Goal: Task Accomplishment & Management: Complete application form

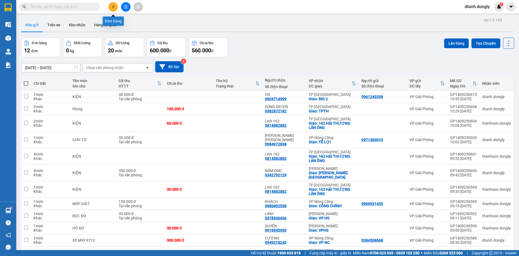
click at [113, 9] on button at bounding box center [112, 6] width 9 height 9
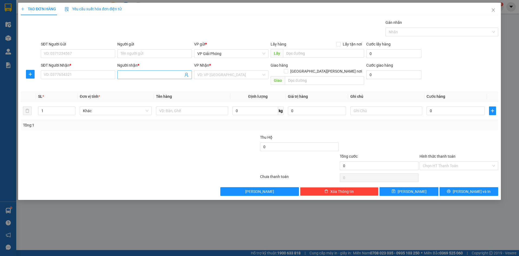
click at [133, 74] on input "Người nhận *" at bounding box center [152, 75] width 62 height 6
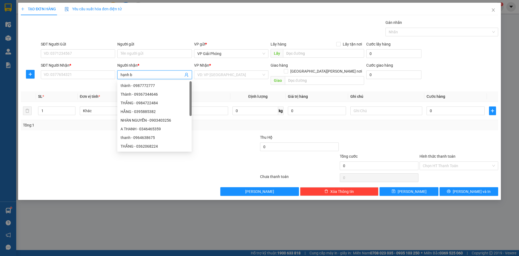
type input "hạnh bv"
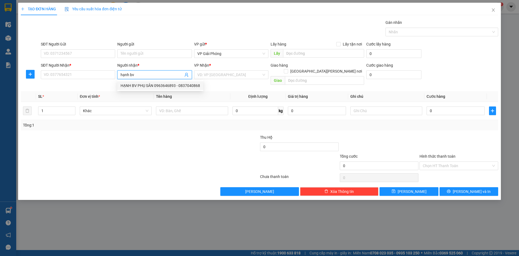
drag, startPoint x: 141, startPoint y: 83, endPoint x: 144, endPoint y: 88, distance: 6.1
click at [141, 83] on div "HẠNH BV PHỤ SẢN 0963646893 - 0837040868" at bounding box center [161, 85] width 80 height 6
type input "0837040868"
type input "HẠNH BV PHỤ SẢN 0963646893"
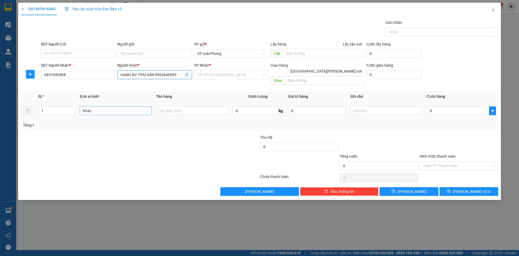
checkbox input "true"
type input "BỆNH VIỆN PHỤ SẢN"
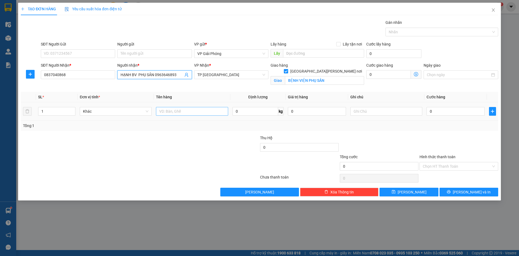
type input "HẠNH BV PHỤ SẢN 0963646893"
click at [183, 112] on input "text" at bounding box center [192, 111] width 72 height 9
type input "kiện"
click at [438, 111] on input "0" at bounding box center [456, 111] width 58 height 9
type input "3"
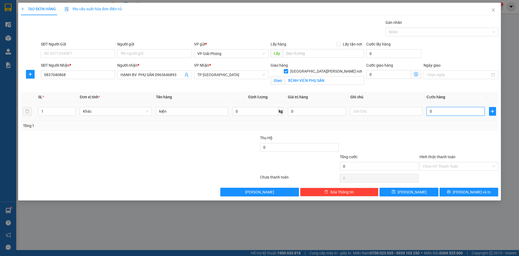
type input "3"
type input "30"
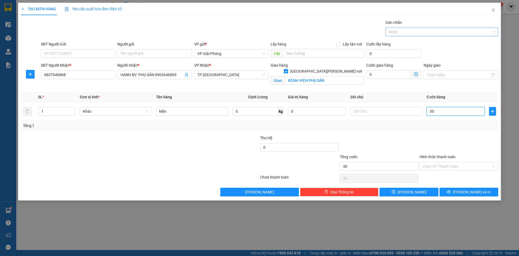
click at [414, 32] on div at bounding box center [439, 32] width 105 height 6
type input "30.000"
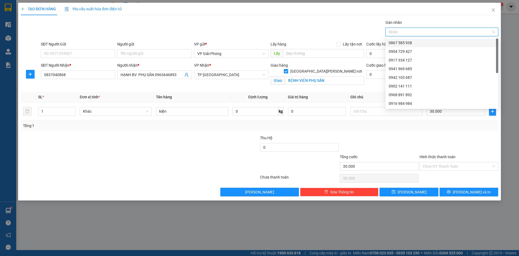
click at [418, 41] on div "0867 585 938" at bounding box center [442, 43] width 106 height 6
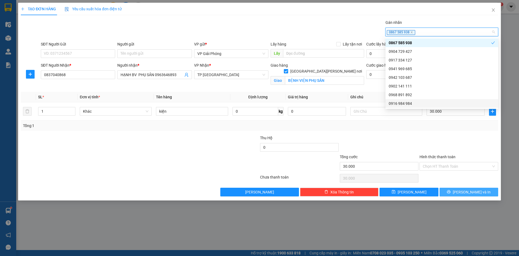
click at [468, 190] on span "Lưu và In" at bounding box center [472, 192] width 38 height 6
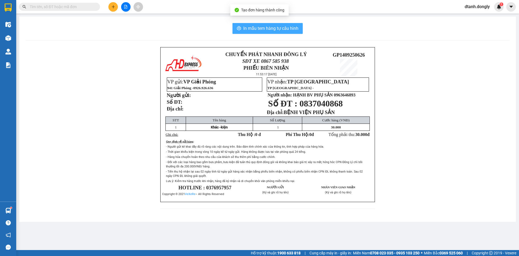
click at [269, 26] on span "In mẫu tem hàng tự cấu hình" at bounding box center [270, 28] width 55 height 7
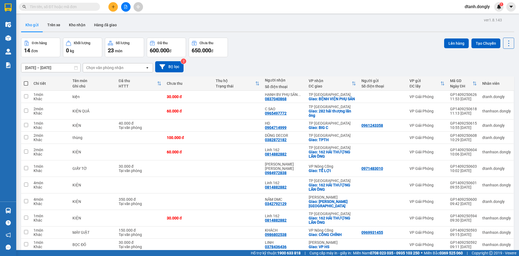
click at [25, 82] on span at bounding box center [26, 83] width 4 height 4
click at [26, 81] on input "checkbox" at bounding box center [26, 81] width 0 height 0
checkbox input "true"
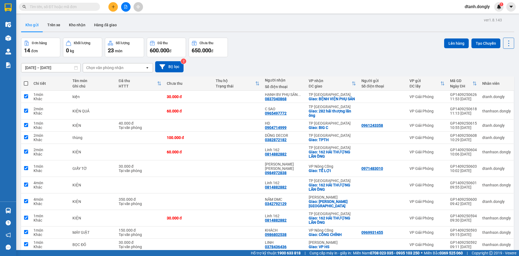
checkbox input "true"
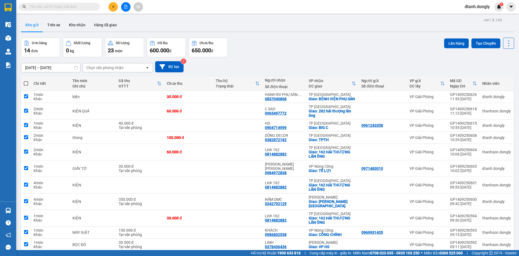
checkbox input "true"
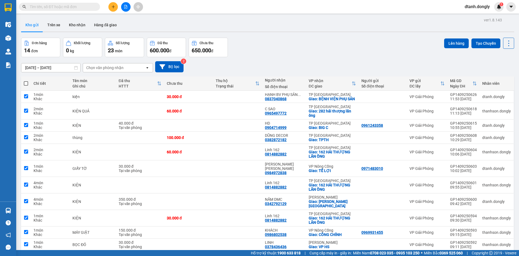
checkbox input "true"
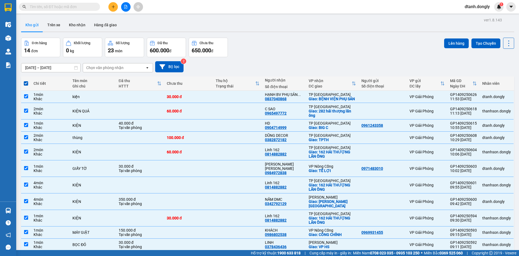
click at [25, 82] on span at bounding box center [26, 83] width 4 height 4
click at [26, 81] on input "checkbox" at bounding box center [26, 81] width 0 height 0
checkbox input "false"
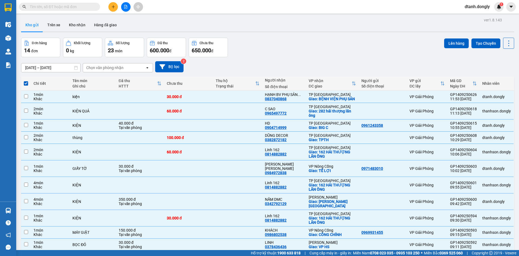
checkbox input "false"
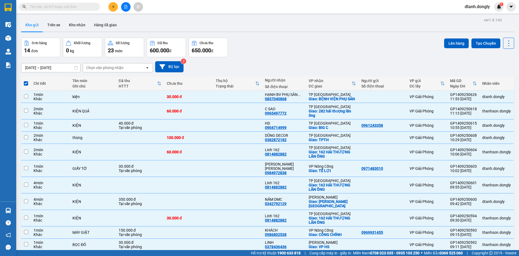
checkbox input "false"
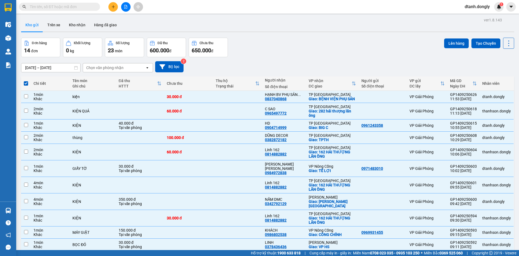
checkbox input "false"
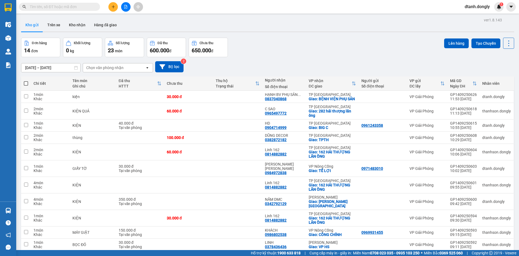
click at [298, 40] on div "Đơn hàng 14 đơn Khối lượng 0 kg Số lượng 23 món Đã thu 600.000 đ Chưa thu 650.0…" at bounding box center [267, 47] width 493 height 19
click at [24, 81] on span at bounding box center [26, 83] width 4 height 4
click at [26, 81] on input "checkbox" at bounding box center [26, 81] width 0 height 0
checkbox input "true"
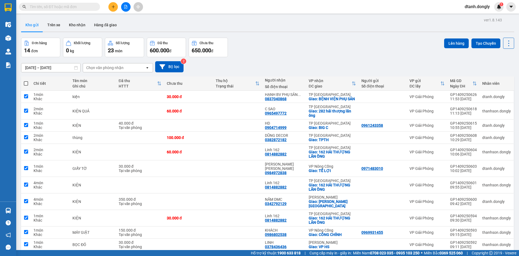
checkbox input "true"
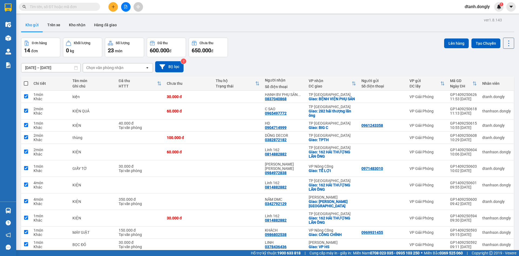
checkbox input "true"
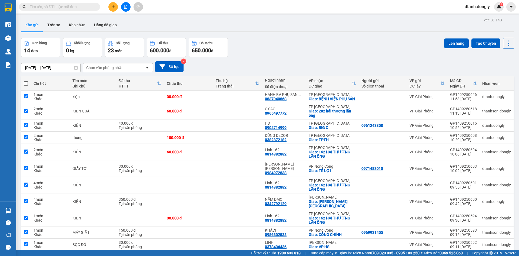
checkbox input "true"
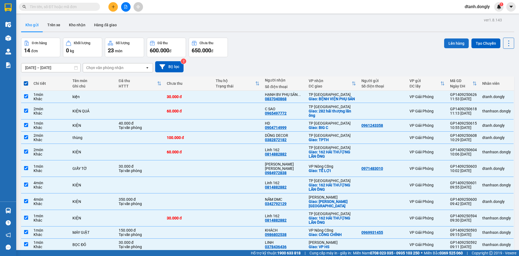
click at [451, 43] on button "Lên hàng" at bounding box center [456, 43] width 25 height 10
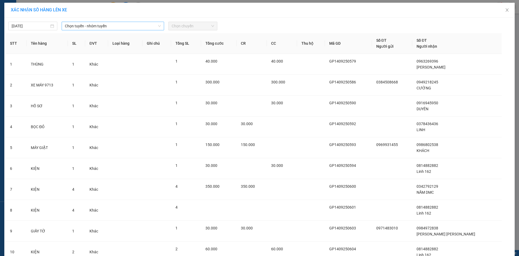
click at [148, 25] on span "Chọn tuyến - nhóm tuyến" at bounding box center [113, 26] width 96 height 8
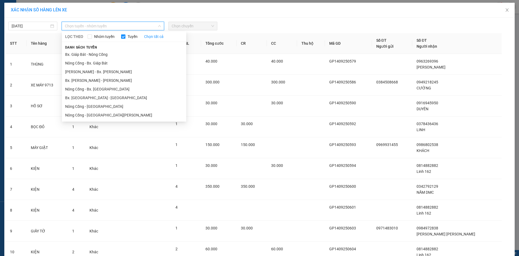
click at [145, 52] on li "Bx. Giáp Bát - Nông Cống" at bounding box center [124, 54] width 124 height 9
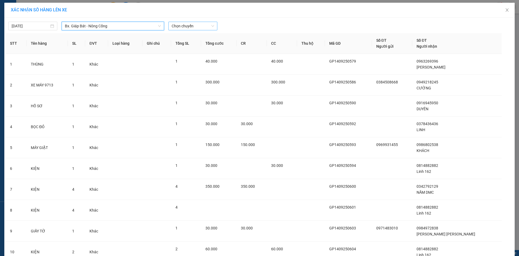
click at [209, 25] on span "Chọn chuyến" at bounding box center [193, 26] width 42 height 8
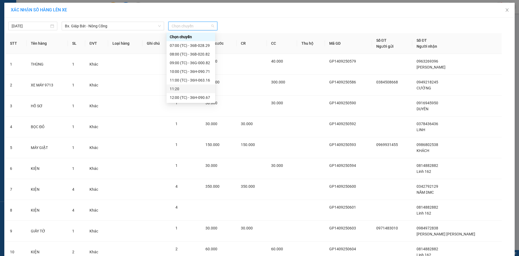
scroll to position [17, 0]
click at [195, 87] on div "12:15 (TC) - 29H-859.38" at bounding box center [191, 89] width 42 height 6
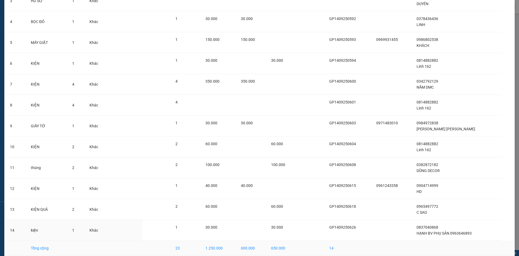
scroll to position [133, 0]
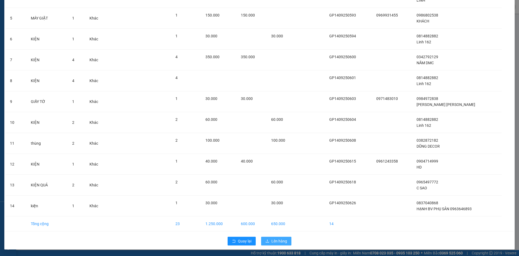
click at [276, 241] on span "Lên hàng" at bounding box center [280, 241] width 16 height 6
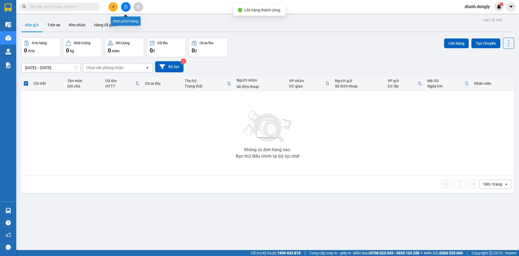
click at [124, 6] on button at bounding box center [125, 6] width 9 height 9
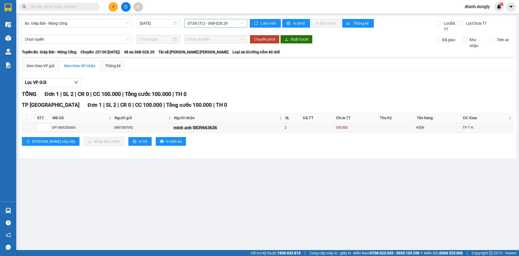
click at [242, 22] on span "07:00 (TC) - 36B-028.29" at bounding box center [216, 23] width 56 height 8
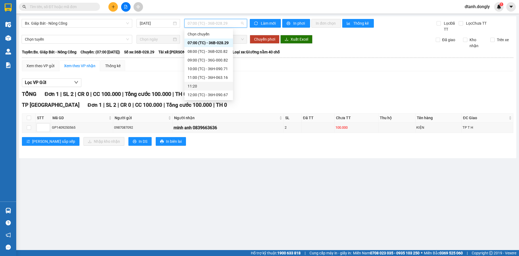
scroll to position [17, 0]
click at [206, 85] on div "12:15 (TC) - 29H-859.38" at bounding box center [209, 86] width 42 height 6
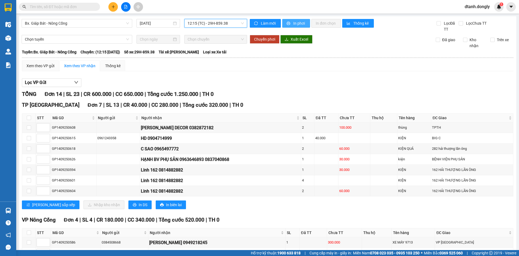
click at [293, 23] on span "In phơi" at bounding box center [299, 23] width 12 height 6
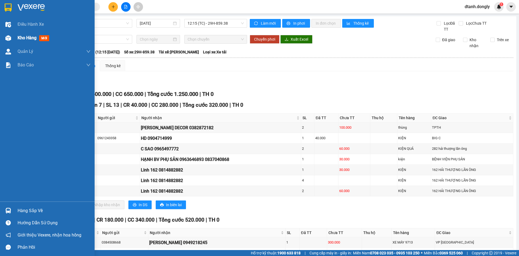
click at [27, 36] on span "Kho hàng" at bounding box center [27, 37] width 19 height 5
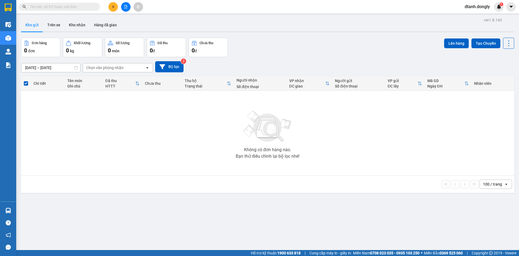
click at [111, 9] on button at bounding box center [112, 6] width 9 height 9
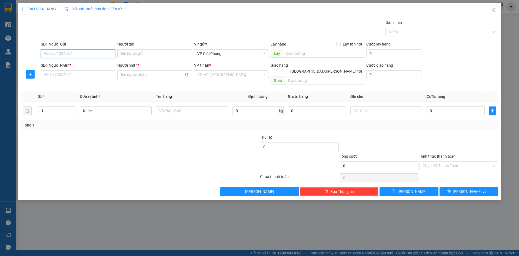
click at [73, 53] on input "SĐT Người Gửi" at bounding box center [78, 53] width 74 height 9
type input "0984150113"
drag, startPoint x: 73, startPoint y: 77, endPoint x: 80, endPoint y: 75, distance: 7.0
click at [74, 77] on input "SĐT Người Nhận *" at bounding box center [78, 74] width 74 height 9
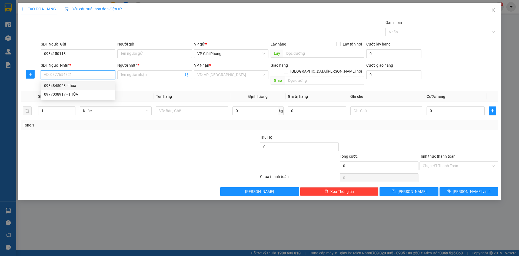
click at [65, 86] on div "0984845023 - thùa" at bounding box center [78, 85] width 68 height 6
type input "0984845023"
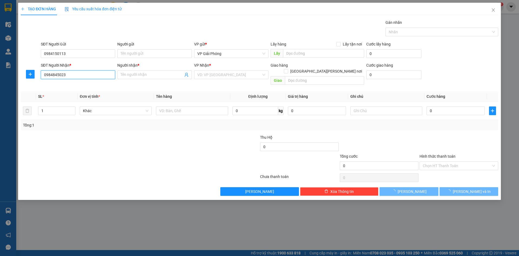
type input "thùa"
checkbox input "true"
type input "yên mỹ"
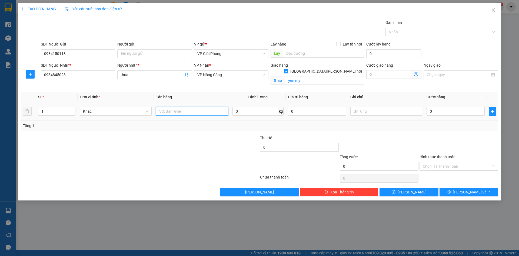
click at [176, 110] on input "text" at bounding box center [192, 111] width 72 height 9
type input "túi"
click at [437, 112] on input "0" at bounding box center [456, 111] width 58 height 9
type input "4"
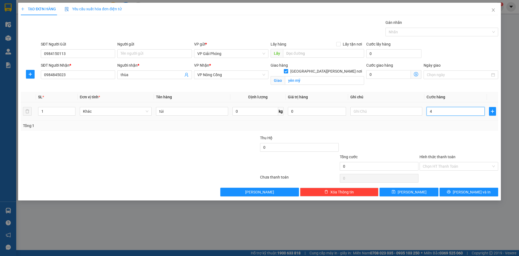
type input "4"
type input "40"
click at [409, 32] on div at bounding box center [439, 32] width 105 height 6
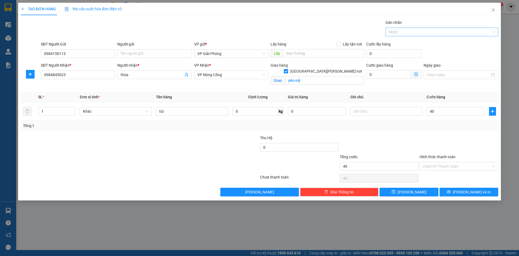
type input "40.000"
type input "442"
click at [406, 42] on div "0984 76 2442" at bounding box center [442, 43] width 106 height 6
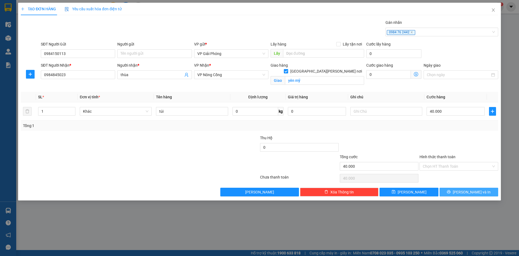
click at [451, 190] on icon "printer" at bounding box center [449, 192] width 4 height 4
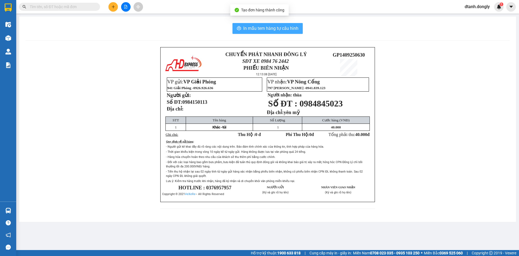
click at [274, 29] on span "In mẫu tem hàng tự cấu hình" at bounding box center [270, 28] width 55 height 7
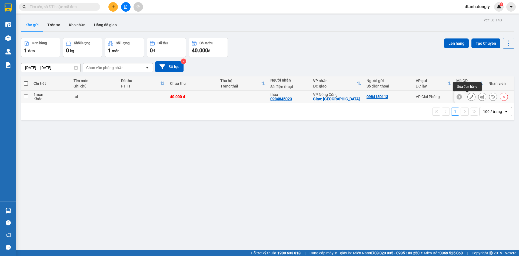
click at [470, 97] on icon at bounding box center [472, 97] width 4 height 4
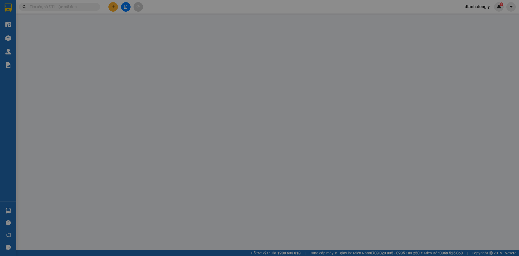
type input "0984150113"
type input "0984845023"
type input "thùa"
checkbox input "true"
type input "yên mỹ"
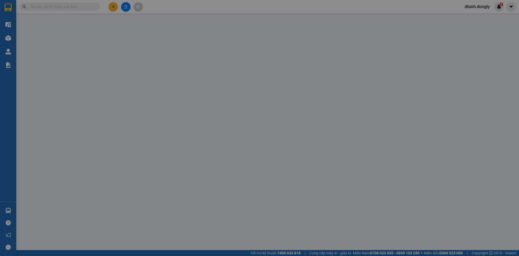
type input "40.000"
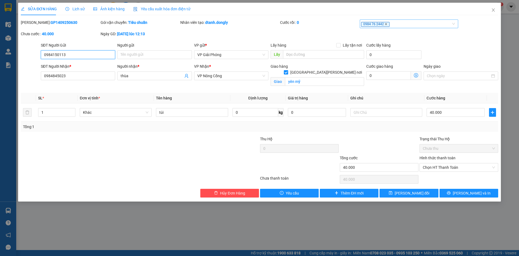
click at [385, 24] on icon "close" at bounding box center [386, 24] width 3 height 3
click at [378, 24] on div at bounding box center [406, 24] width 91 height 6
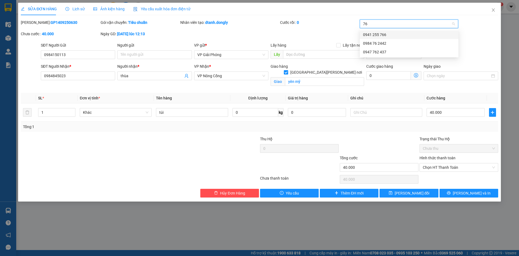
type input "766"
click at [401, 35] on div "0941 255 766" at bounding box center [409, 35] width 92 height 6
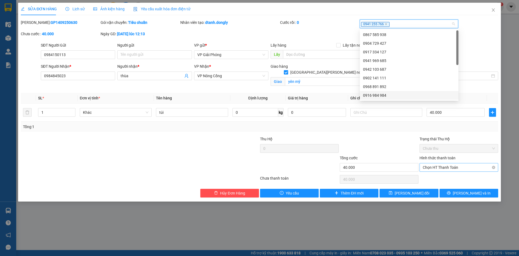
click at [455, 167] on span "Chọn HT Thanh Toán" at bounding box center [459, 167] width 72 height 8
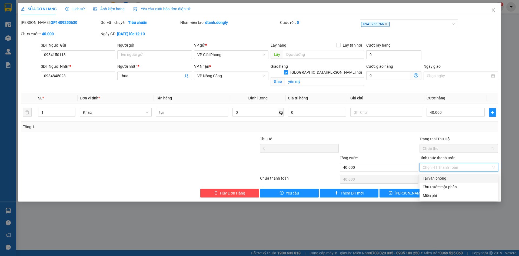
click at [452, 176] on div "Tại văn phòng" at bounding box center [459, 178] width 72 height 6
type input "0"
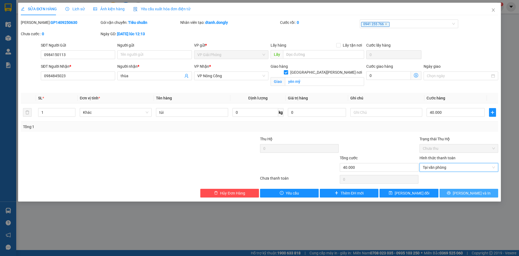
click at [450, 195] on button "Lưu và In" at bounding box center [469, 193] width 59 height 9
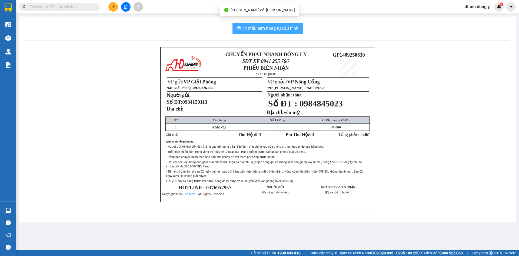
click at [283, 28] on span "In mẫu tem hàng tự cấu hình" at bounding box center [270, 28] width 55 height 7
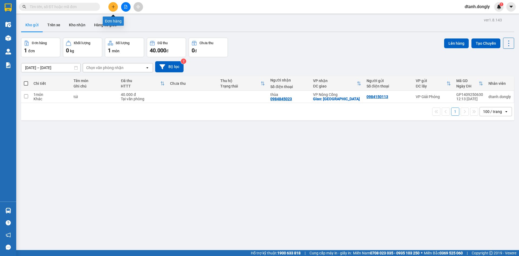
click at [112, 5] on button at bounding box center [112, 6] width 9 height 9
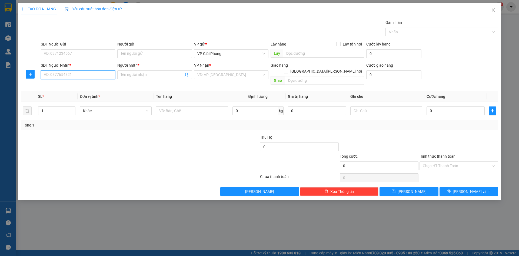
click at [85, 78] on input "SĐT Người Nhận *" at bounding box center [78, 74] width 74 height 9
click at [72, 94] on div "0973985786 - PHƯƠNG" at bounding box center [78, 94] width 68 height 6
type input "0973985786"
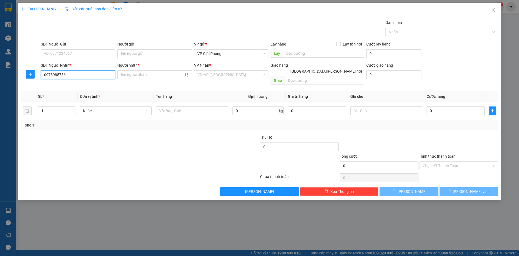
type input "PHƯƠNG"
checkbox input "true"
type input "TTNC"
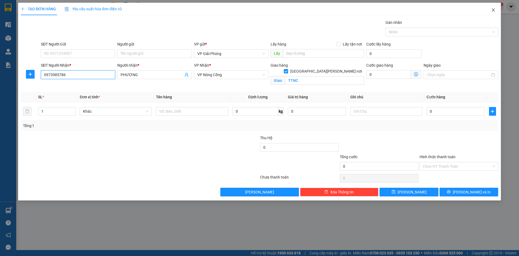
type input "0973985786"
click at [494, 9] on icon "close" at bounding box center [493, 10] width 4 height 4
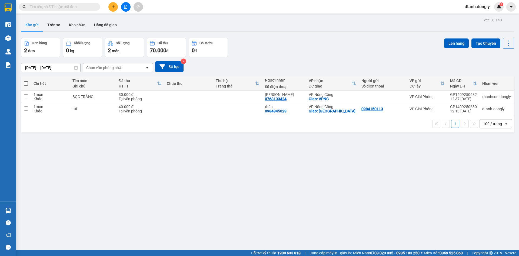
drag, startPoint x: 24, startPoint y: 82, endPoint x: 34, endPoint y: 81, distance: 9.6
click at [25, 82] on span at bounding box center [26, 83] width 4 height 4
click at [26, 81] on input "checkbox" at bounding box center [26, 81] width 0 height 0
checkbox input "true"
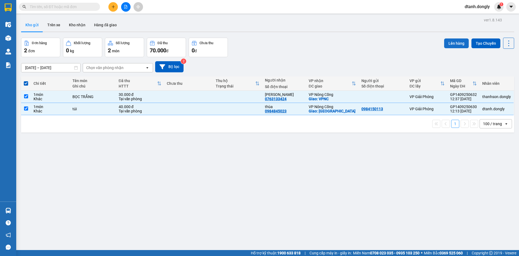
click at [450, 41] on button "Lên hàng" at bounding box center [456, 43] width 25 height 10
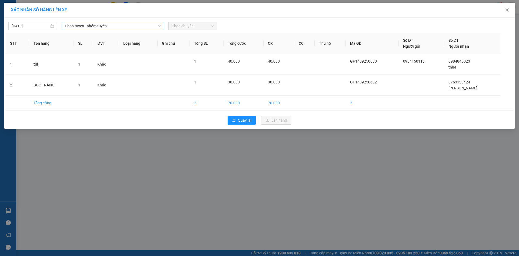
click at [140, 26] on span "Chọn tuyến - nhóm tuyến" at bounding box center [113, 26] width 96 height 8
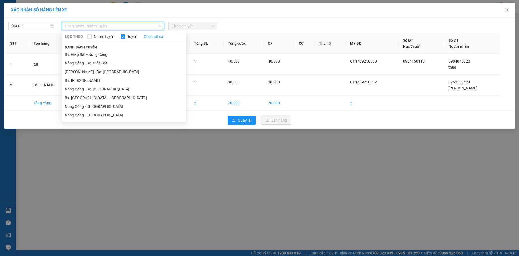
drag, startPoint x: 128, startPoint y: 52, endPoint x: 200, endPoint y: 38, distance: 73.2
click at [130, 52] on li "Bx. Giáp Bát - Nông Cống" at bounding box center [124, 54] width 124 height 9
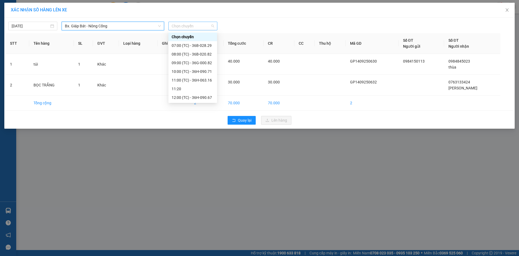
click at [212, 26] on span "Chọn chuyến" at bounding box center [193, 26] width 42 height 8
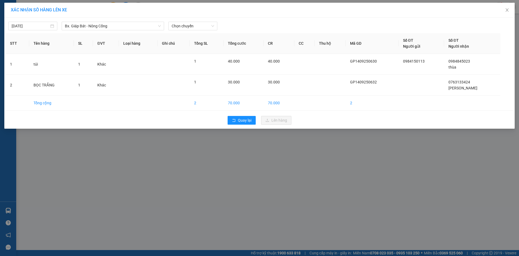
click at [250, 21] on div "[DATE] Bx. Giáp Bát - Nông Cống LỌC THEO Nhóm tuyến Tuyến Chọn tất cả Danh sách…" at bounding box center [260, 24] width 508 height 11
click at [244, 123] on span "Quay lại" at bounding box center [245, 120] width 14 height 6
